Goal: Task Accomplishment & Management: Complete application form

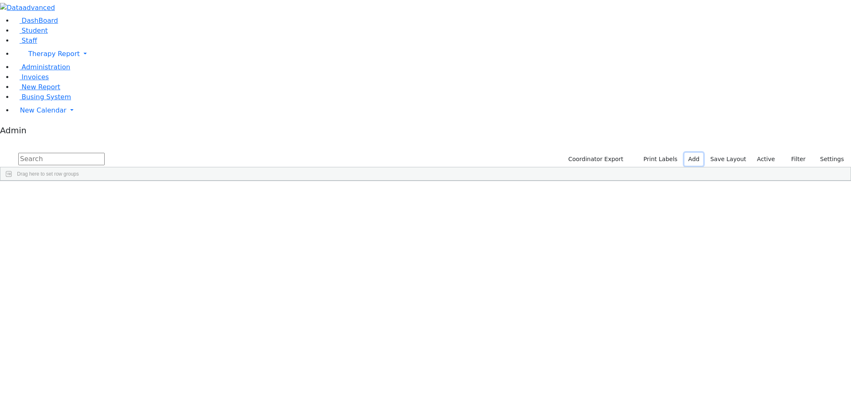
click at [699, 153] on link "Add" at bounding box center [693, 159] width 19 height 13
select select "18"
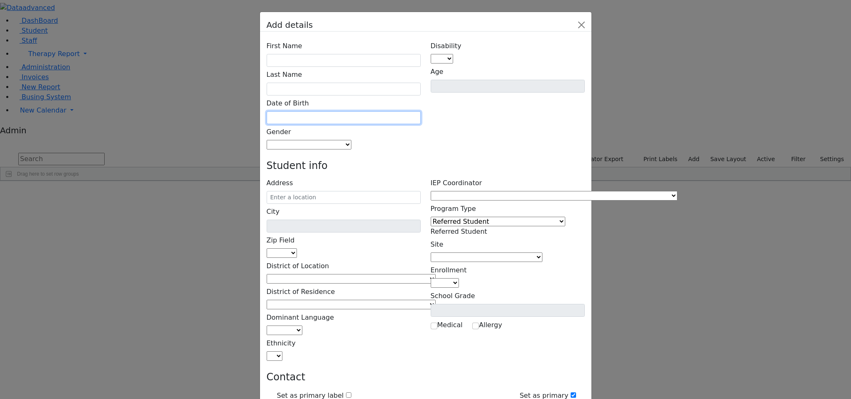
click at [332, 111] on input "text" at bounding box center [344, 117] width 154 height 13
type input "[DATE]"
type input "[PHONE_NUMBER]"
type input "[EMAIL_ADDRESS][DOMAIN_NAME]"
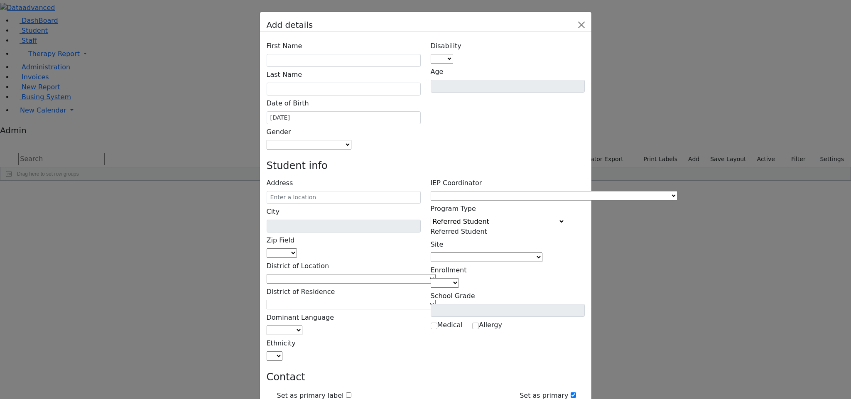
type input "[PHONE_NUMBER]"
click at [354, 111] on input "[DATE]" at bounding box center [344, 117] width 154 height 13
click at [332, 83] on input "text" at bounding box center [344, 89] width 154 height 13
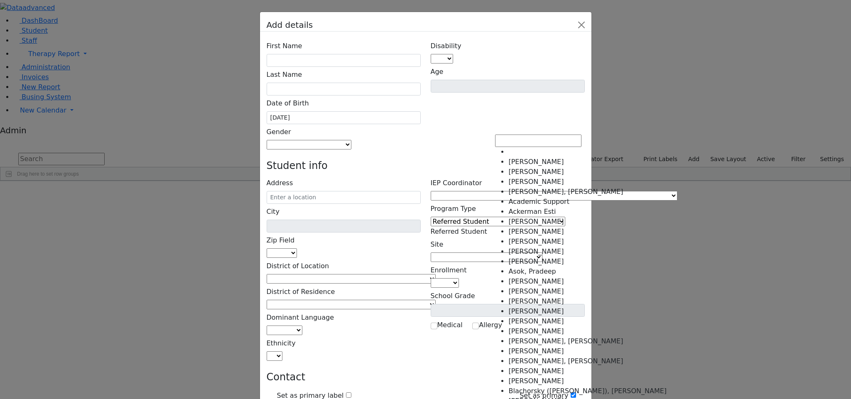
click at [677, 192] on span at bounding box center [677, 196] width 0 height 8
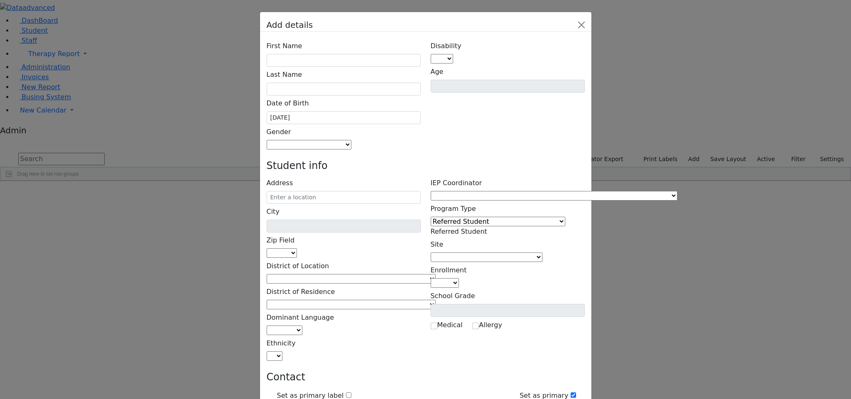
click at [563, 100] on div "First Name Last Name Date of Birth [DATE] Gender [DEMOGRAPHIC_DATA] [DEMOGRAPHI…" at bounding box center [425, 395] width 331 height 726
click at [588, 24] on button "Close" at bounding box center [581, 24] width 13 height 13
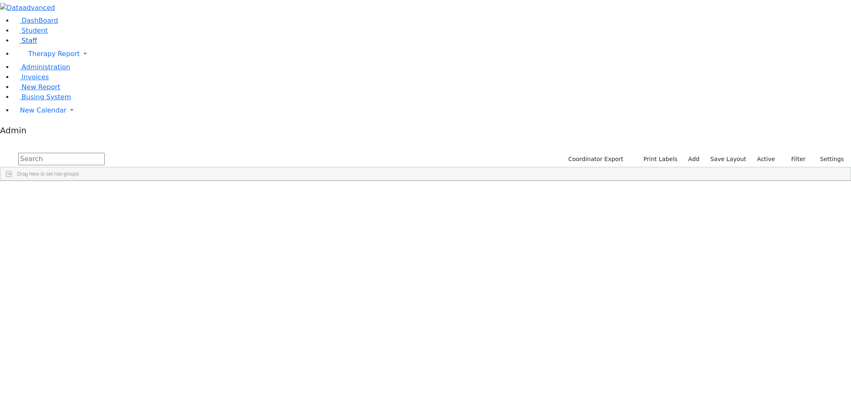
click at [22, 44] on span "Staff" at bounding box center [29, 41] width 15 height 8
click at [827, 153] on button "Add New" at bounding box center [825, 159] width 38 height 13
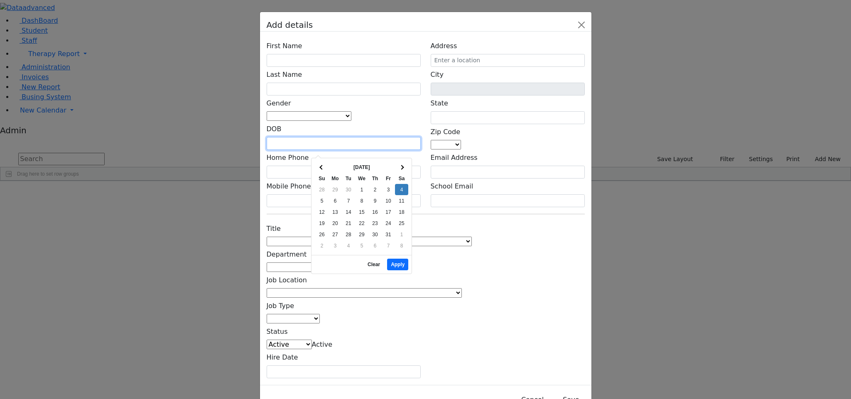
click at [329, 150] on input "text" at bounding box center [344, 143] width 154 height 13
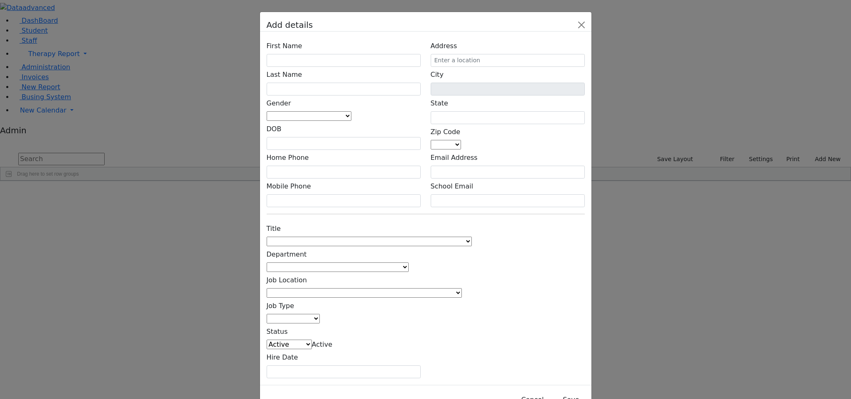
click at [468, 187] on div "Address City State Zip Code 06390 10950 10034 10035 10036 10037 10038 10039 100…" at bounding box center [508, 122] width 164 height 169
click at [515, 166] on input "text" at bounding box center [508, 172] width 154 height 13
type input "ss"
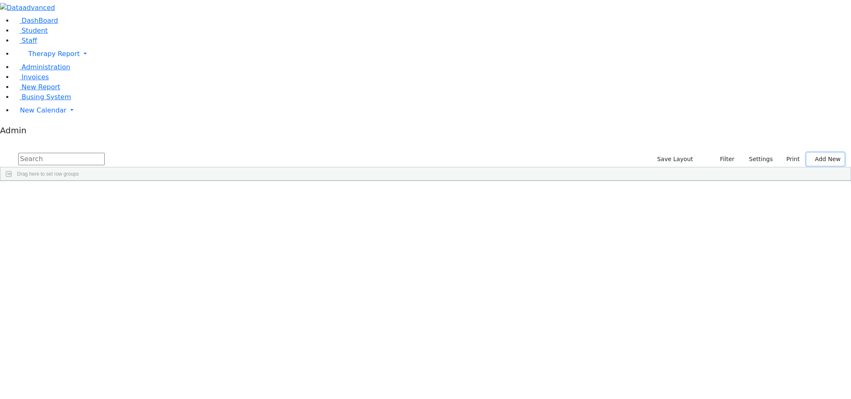
click at [812, 153] on button "Add New" at bounding box center [825, 159] width 38 height 13
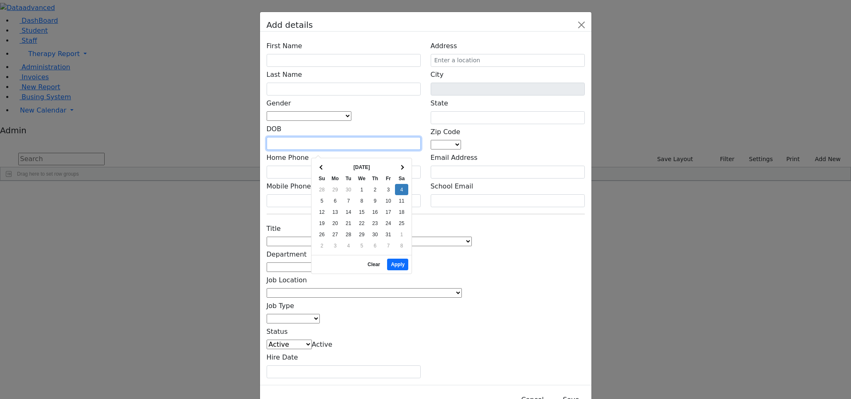
click at [341, 149] on input "text" at bounding box center [344, 143] width 154 height 13
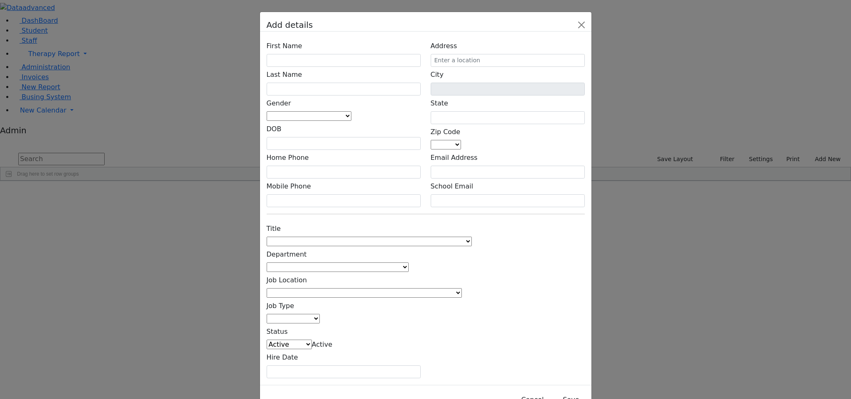
click at [491, 242] on div "Title 1:1 Aide Administrator Assistant Principal BCBA Community Liaison Coordin…" at bounding box center [426, 299] width 328 height 157
click at [320, 166] on input "text" at bounding box center [344, 172] width 154 height 13
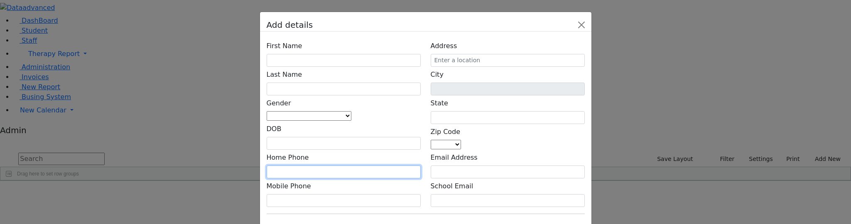
click at [321, 166] on input "text" at bounding box center [344, 172] width 154 height 13
